Goal: Information Seeking & Learning: Learn about a topic

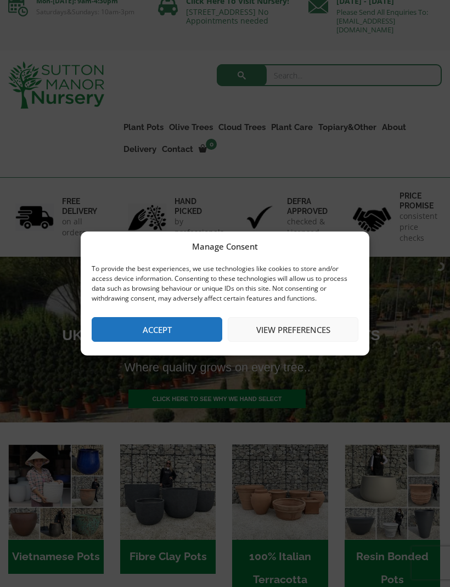
click at [185, 323] on button "Accept" at bounding box center [157, 329] width 131 height 25
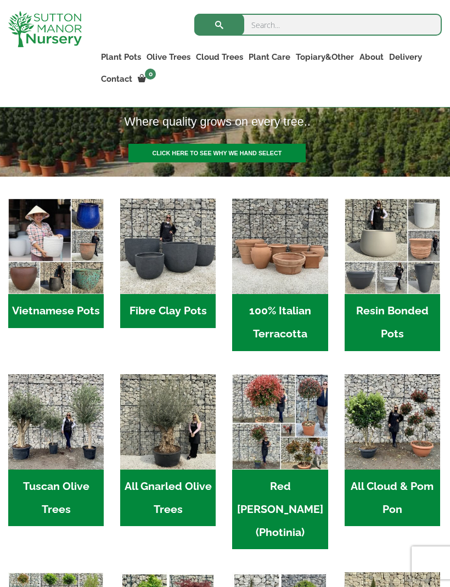
scroll to position [236, 0]
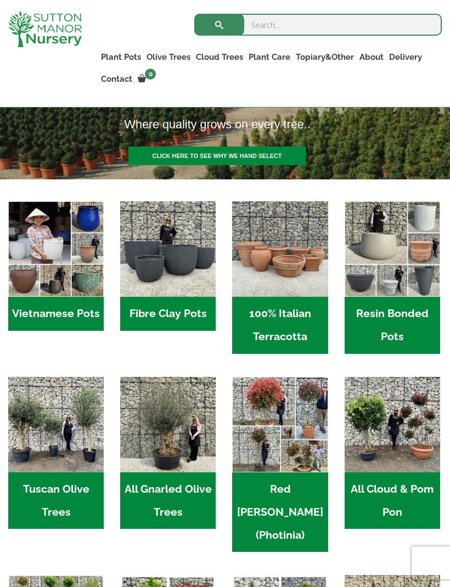
click at [192, 489] on h2 "All Gnarled Olive Trees (190)" at bounding box center [167, 500] width 95 height 57
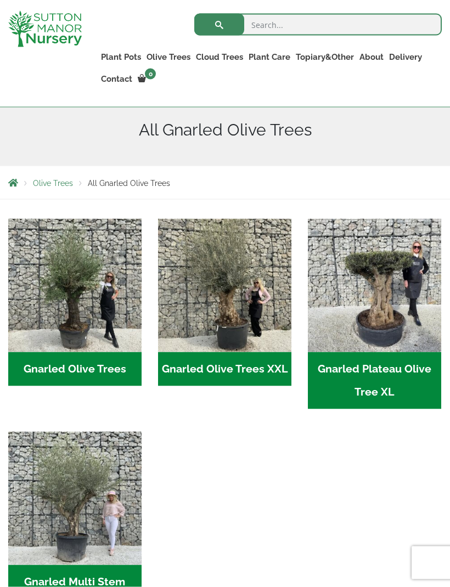
scroll to position [157, 0]
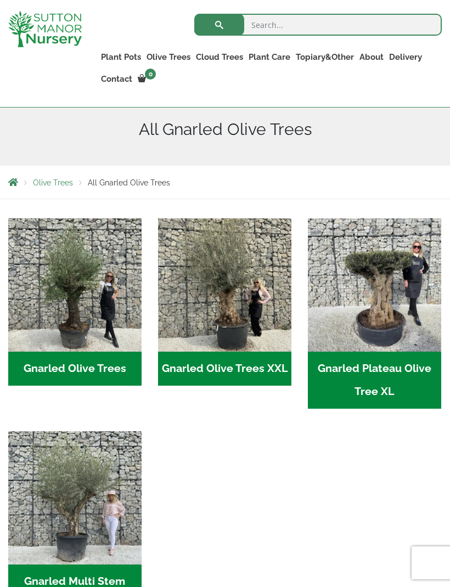
click at [87, 327] on img "Visit product category Gnarled Olive Trees" at bounding box center [74, 284] width 133 height 133
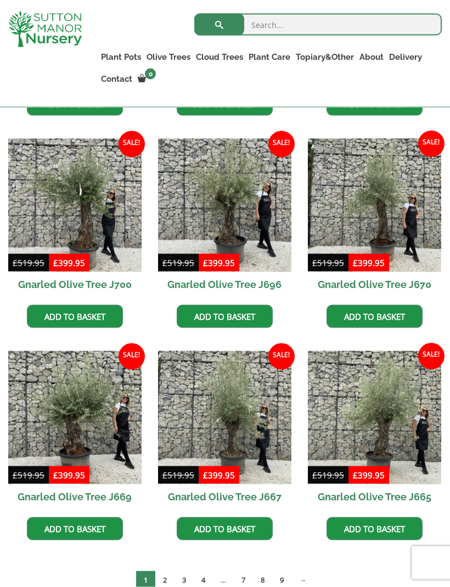
scroll to position [490, 0]
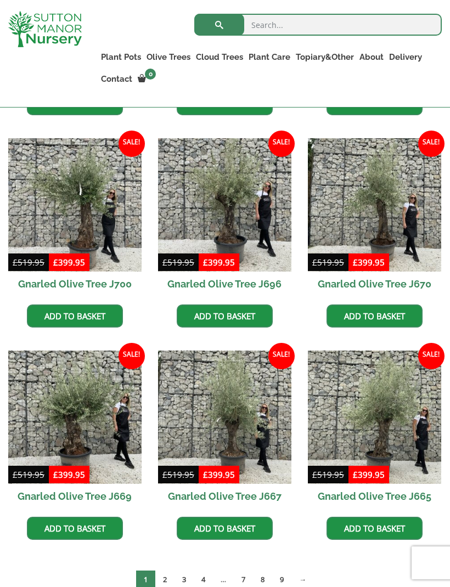
click at [166, 580] on link "2" at bounding box center [164, 579] width 19 height 18
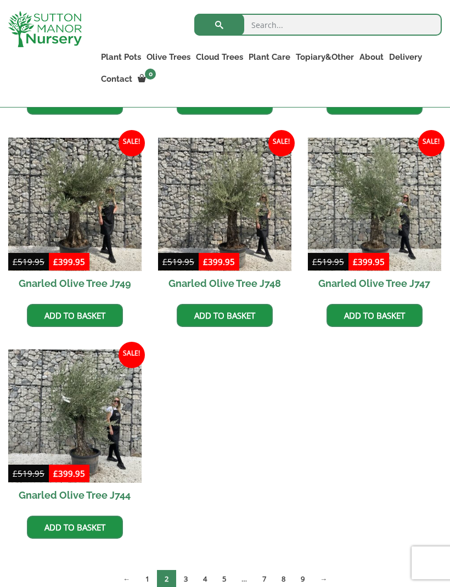
scroll to position [702, 0]
click at [184, 583] on link "3" at bounding box center [185, 579] width 19 height 18
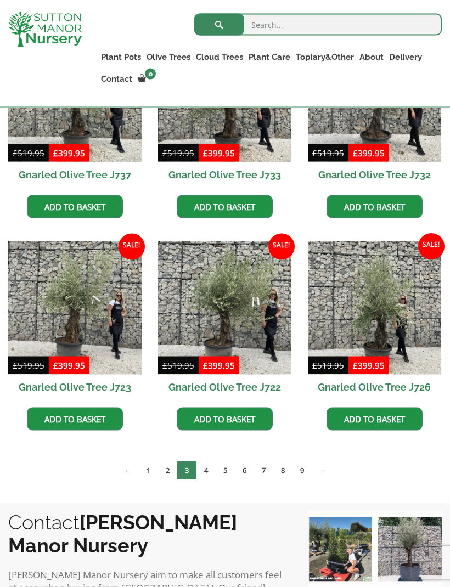
scroll to position [600, 0]
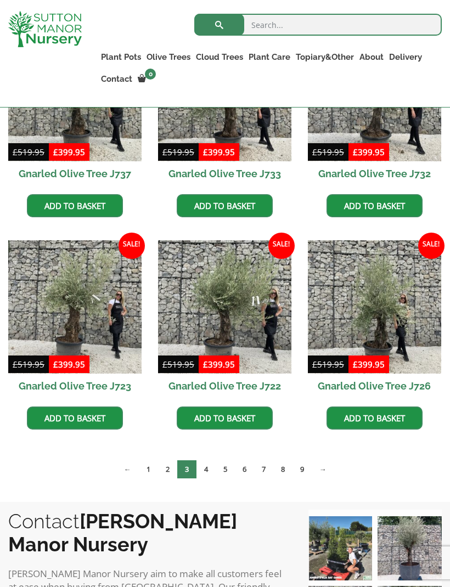
click at [148, 472] on link "1" at bounding box center [148, 469] width 19 height 18
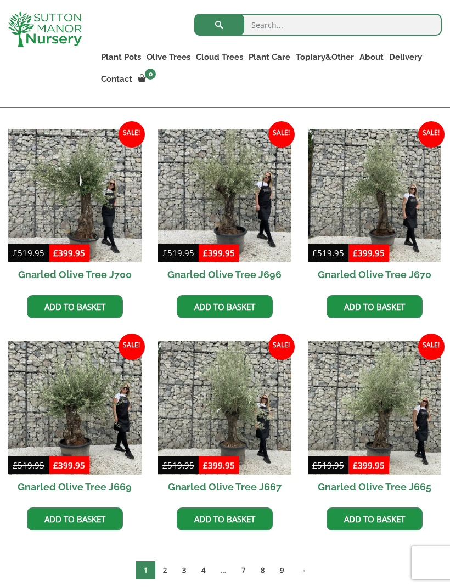
scroll to position [509, 0]
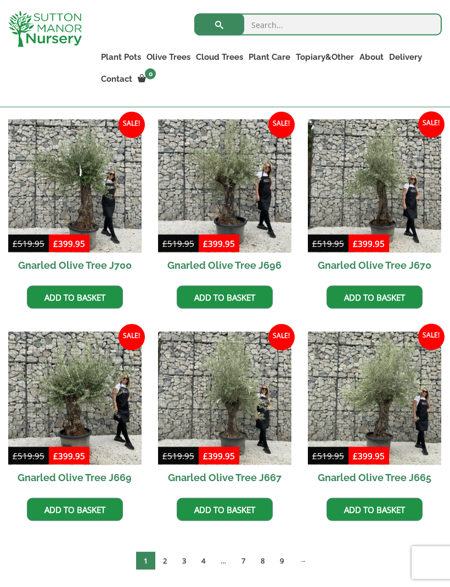
click at [165, 561] on link "2" at bounding box center [164, 561] width 19 height 18
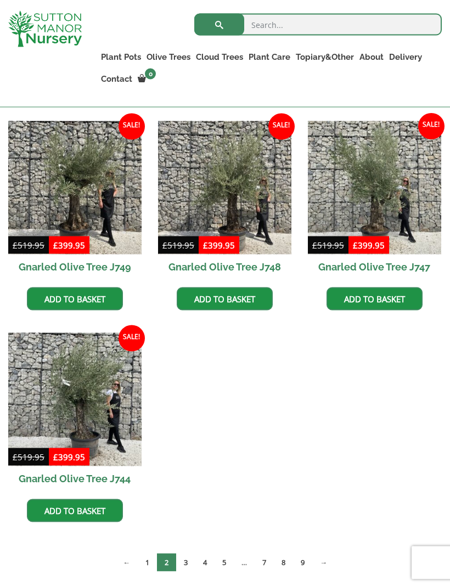
scroll to position [720, 0]
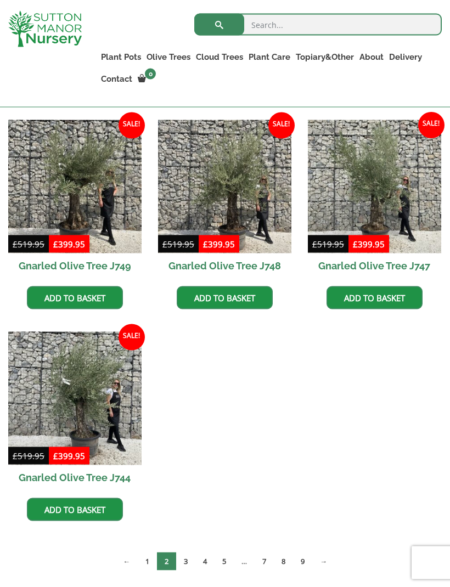
click at [185, 562] on link "3" at bounding box center [185, 561] width 19 height 18
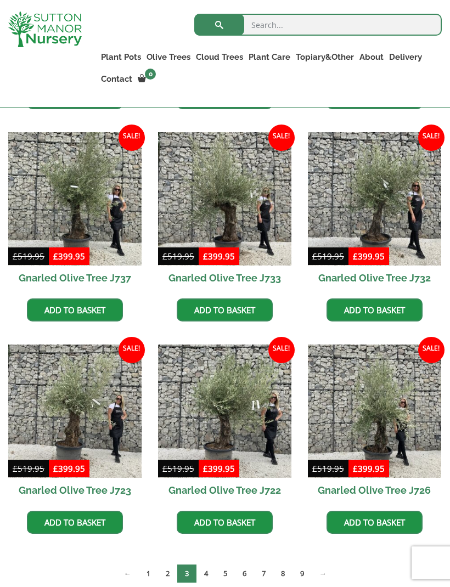
scroll to position [509, 0]
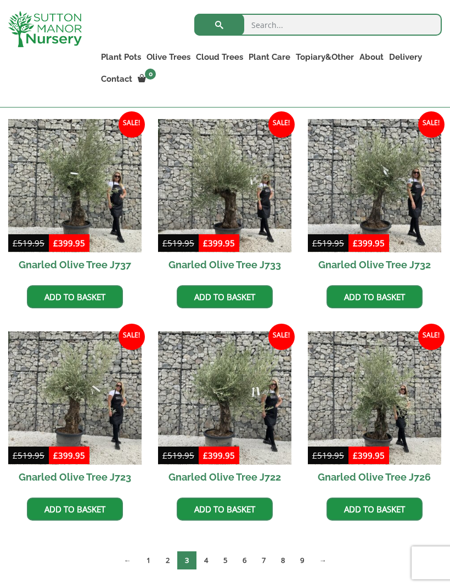
click at [209, 561] on link "4" at bounding box center [205, 560] width 19 height 18
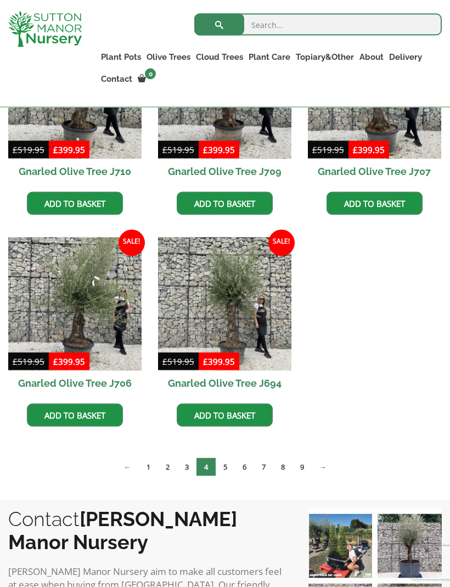
scroll to position [815, 0]
click at [225, 469] on link "5" at bounding box center [225, 466] width 19 height 18
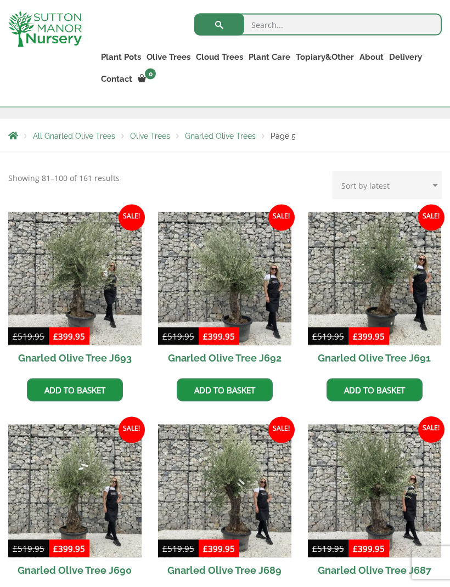
scroll to position [205, 0]
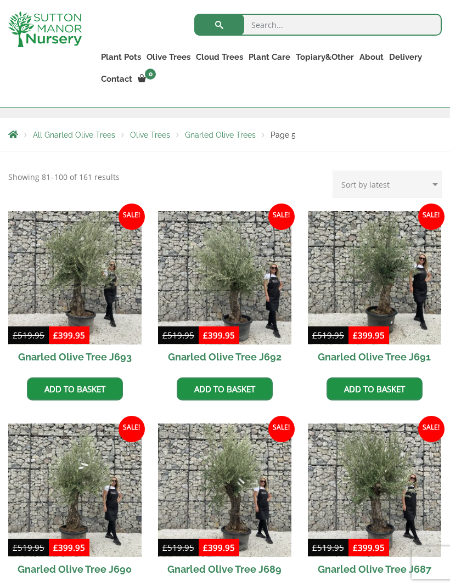
click at [395, 361] on h2 "Gnarled Olive Tree J691" at bounding box center [374, 356] width 133 height 25
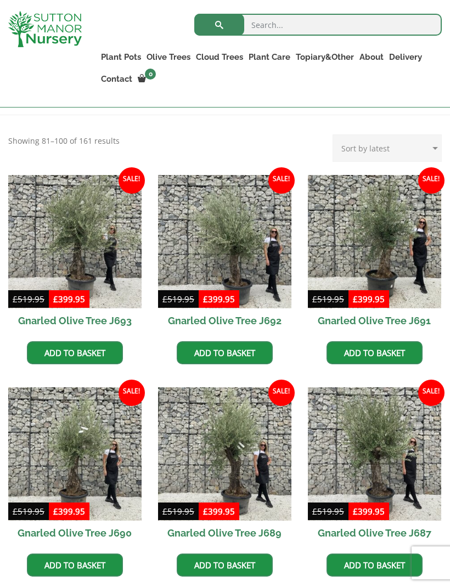
scroll to position [240, 0]
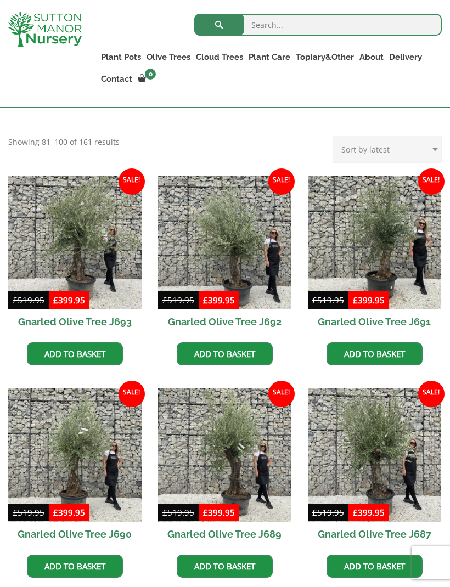
click at [258, 509] on img at bounding box center [224, 454] width 133 height 133
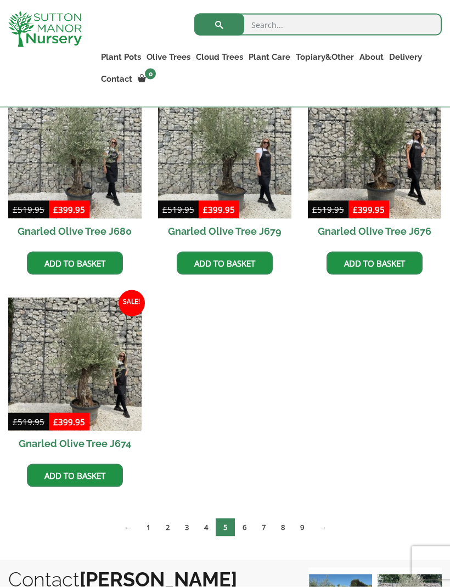
scroll to position [1180, 0]
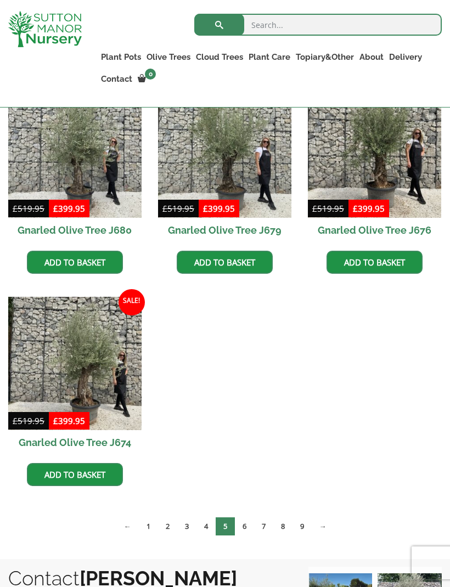
click at [246, 527] on link "6" at bounding box center [244, 526] width 19 height 18
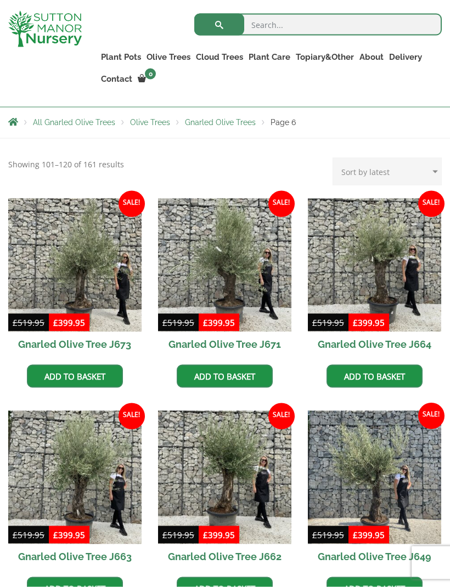
scroll to position [216, 0]
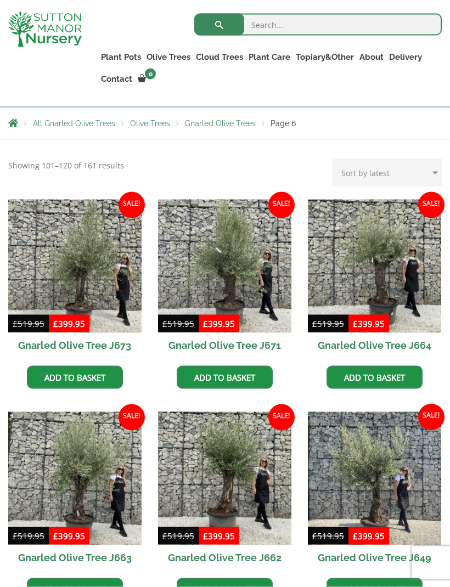
click at [98, 558] on h2 "Gnarled Olive Tree J663" at bounding box center [74, 557] width 133 height 25
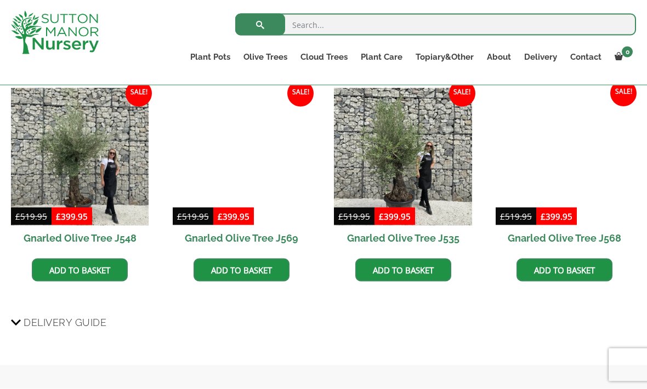
scroll to position [817, 0]
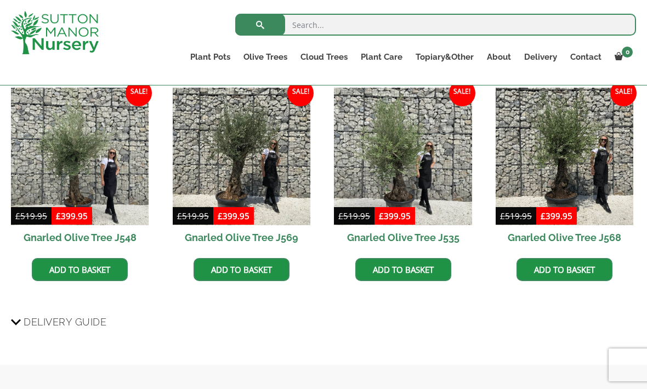
click at [344, 26] on input "search" at bounding box center [435, 25] width 401 height 22
type input "J636"
click at [260, 25] on button "submit" at bounding box center [260, 25] width 50 height 22
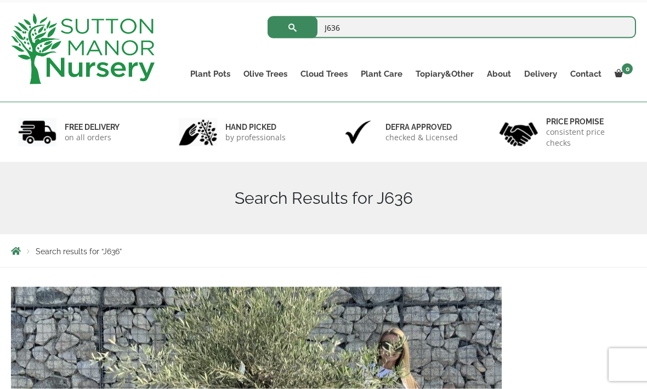
click at [353, 30] on input "J636" at bounding box center [452, 27] width 369 height 22
type input "J616"
click at [292, 27] on button "submit" at bounding box center [293, 27] width 50 height 22
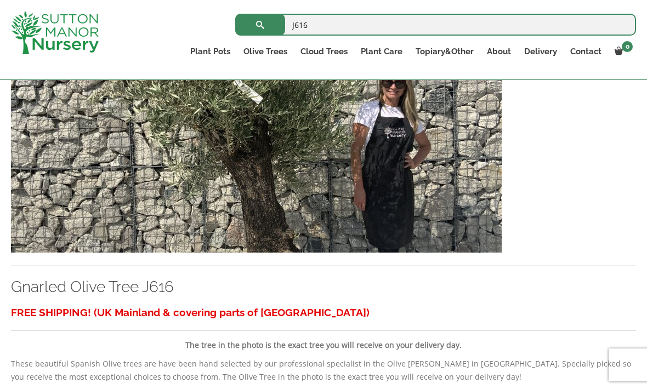
scroll to position [304, 0]
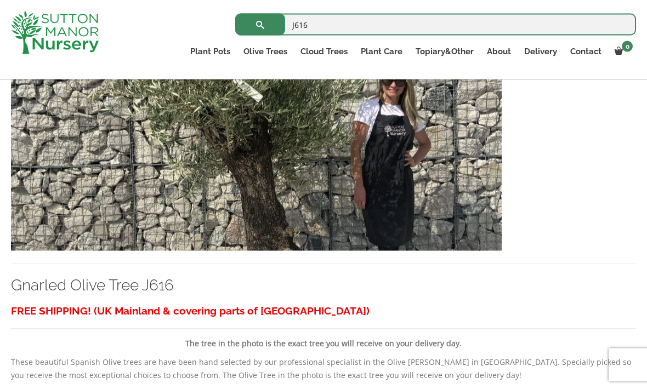
click at [414, 235] on img at bounding box center [256, 133] width 491 height 236
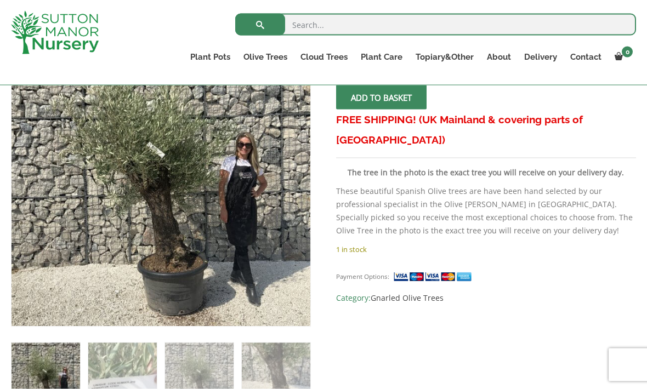
scroll to position [227, 0]
